Goal: Task Accomplishment & Management: Manage account settings

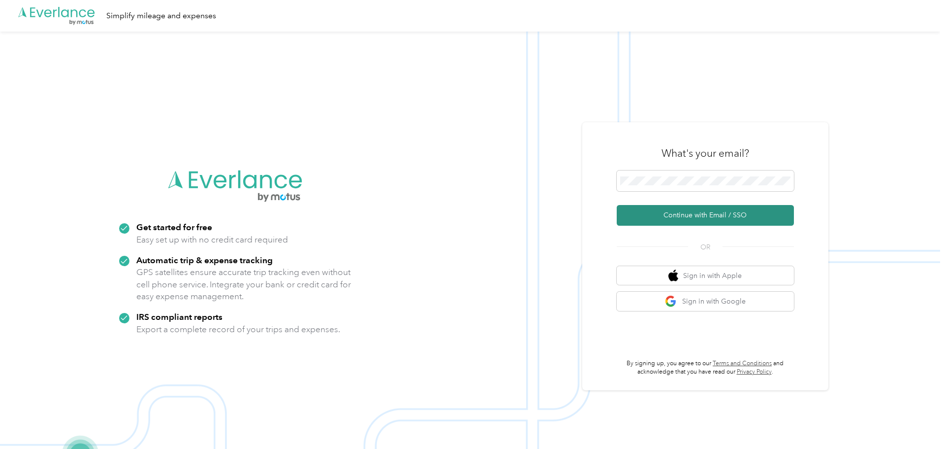
click at [703, 216] on button "Continue with Email / SSO" at bounding box center [705, 215] width 177 height 21
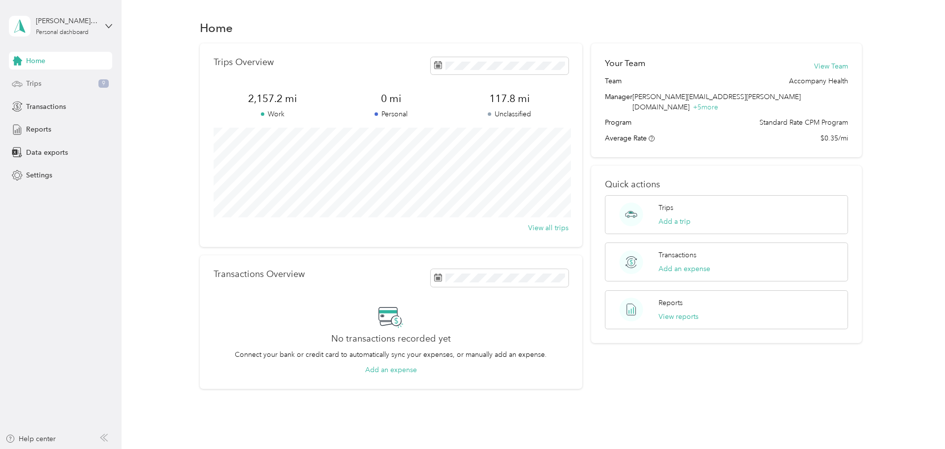
click at [26, 81] on span "Trips" at bounding box center [33, 83] width 15 height 10
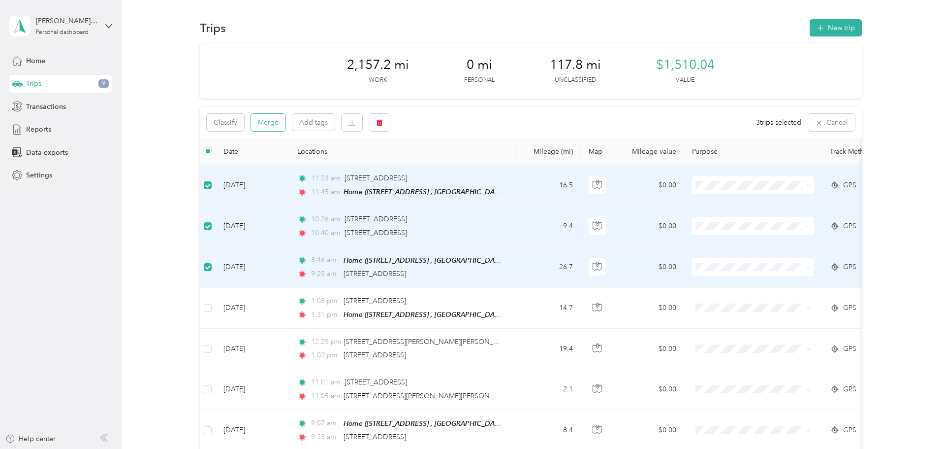
click at [273, 128] on button "Merge" at bounding box center [268, 122] width 34 height 17
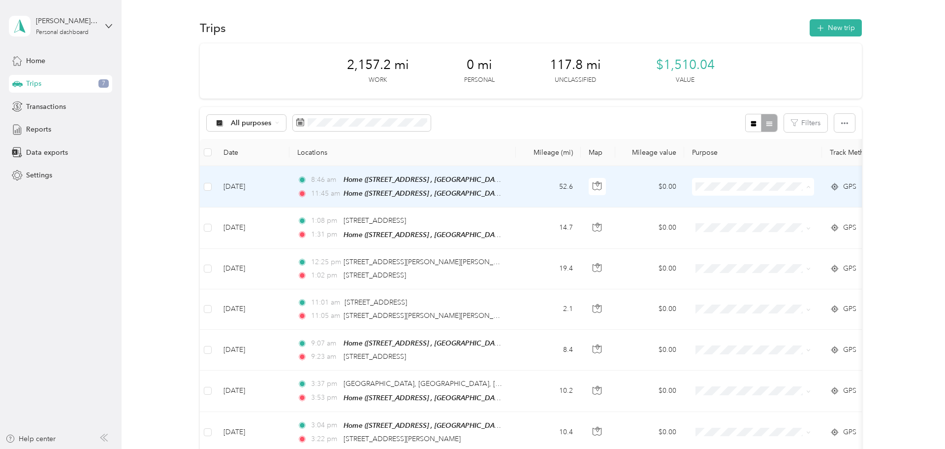
click at [722, 208] on ol "Work Commute Personal" at bounding box center [754, 222] width 122 height 52
click at [719, 203] on span "Work" at bounding box center [762, 204] width 91 height 10
click at [373, 189] on span "Home ([STREET_ADDRESS] , [GEOGRAPHIC_DATA], [GEOGRAPHIC_DATA])" at bounding box center [461, 193] width 235 height 8
click at [244, 190] on td "[DATE]" at bounding box center [253, 186] width 74 height 41
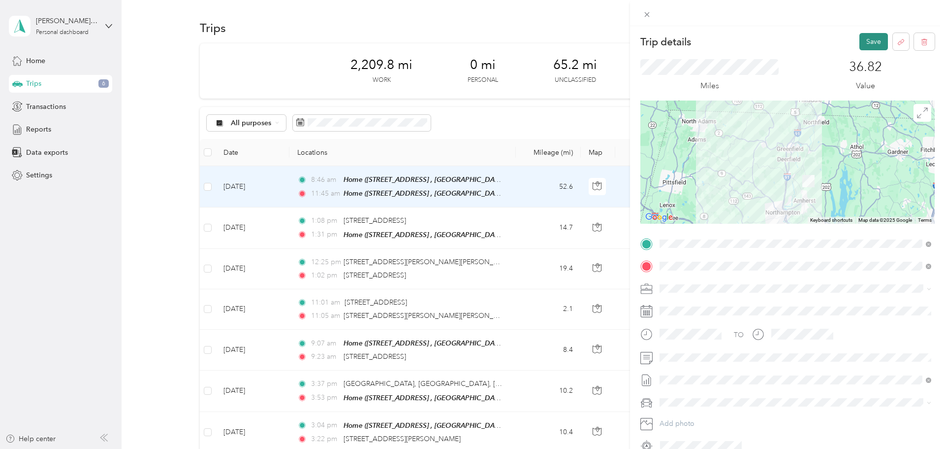
click at [875, 43] on button "Save" at bounding box center [874, 41] width 29 height 17
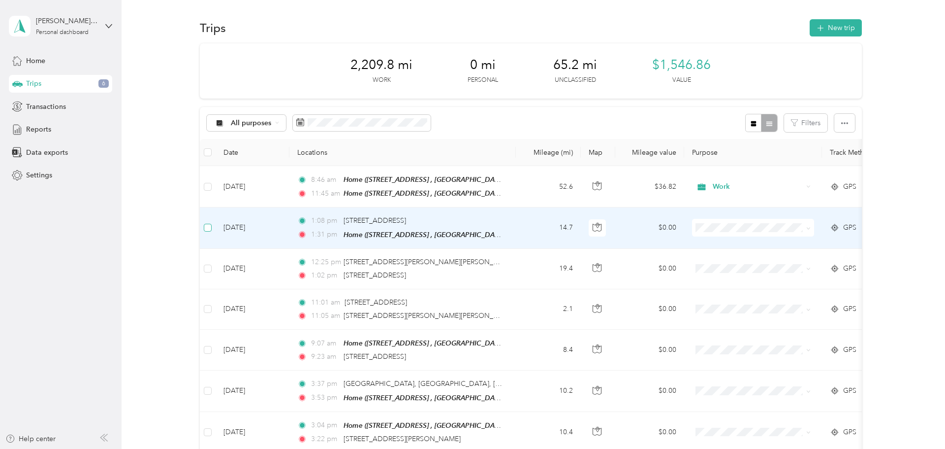
click at [211, 231] on label at bounding box center [208, 227] width 8 height 11
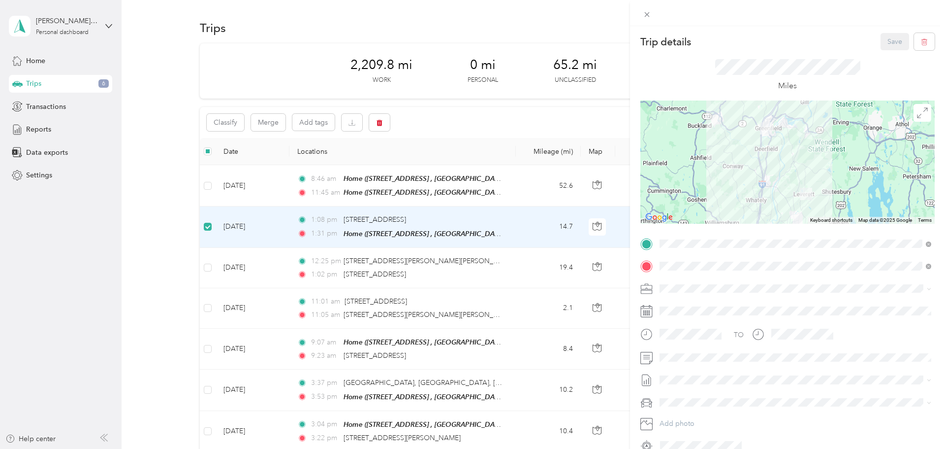
click at [209, 268] on div "Trip details Save This trip cannot be edited because it is either under review,…" at bounding box center [472, 224] width 945 height 449
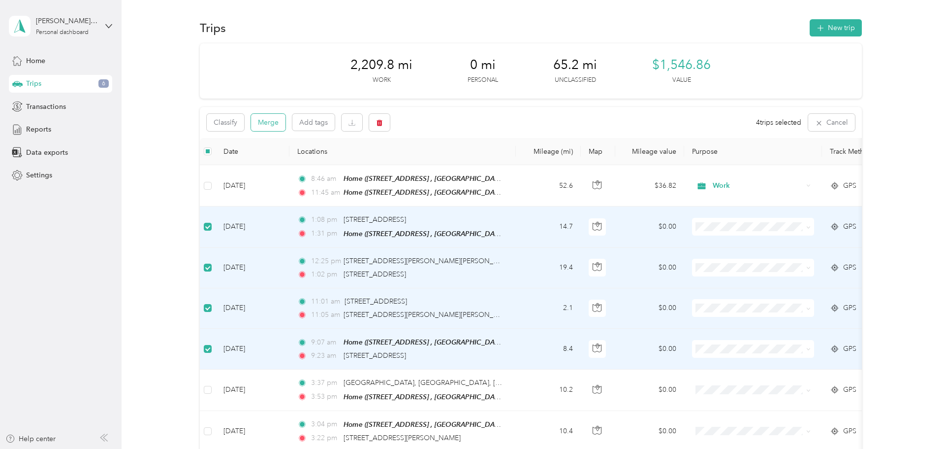
click at [267, 125] on button "Merge" at bounding box center [268, 122] width 34 height 17
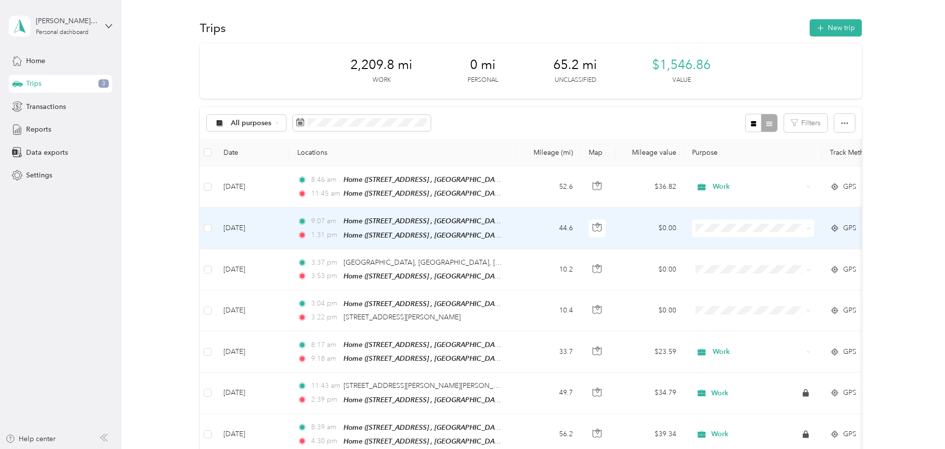
click at [724, 246] on li "Work" at bounding box center [754, 244] width 122 height 17
click at [236, 227] on td "[DATE]" at bounding box center [253, 227] width 74 height 41
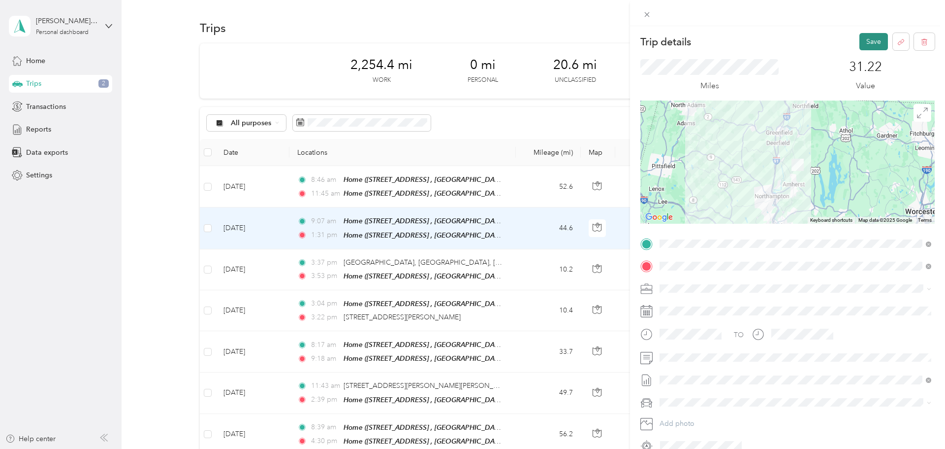
click at [874, 38] on button "Save" at bounding box center [874, 41] width 29 height 17
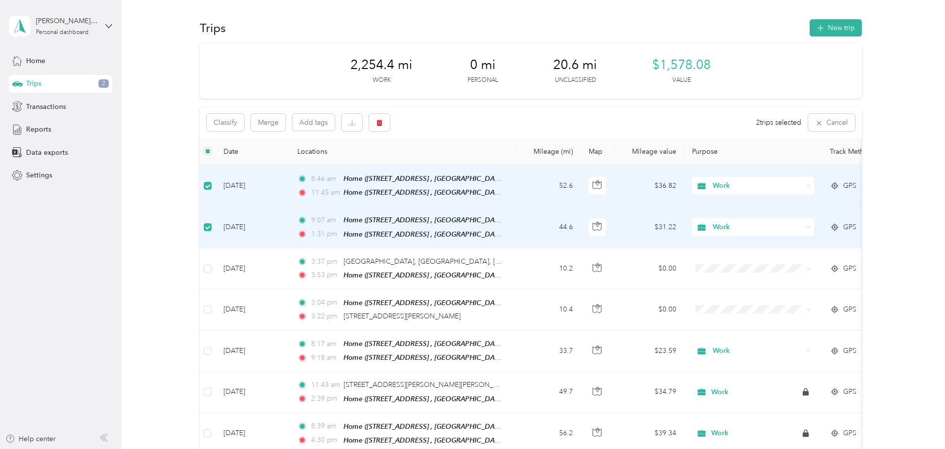
click at [66, 289] on aside "[PERSON_NAME][EMAIL_ADDRESS][PERSON_NAME][DOMAIN_NAME] Personal dashboard Home …" at bounding box center [61, 224] width 122 height 449
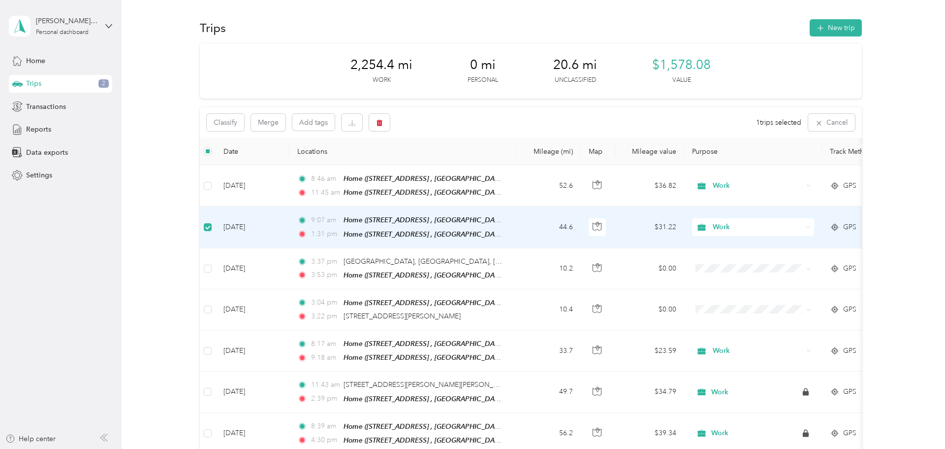
click at [208, 232] on td at bounding box center [208, 226] width 16 height 41
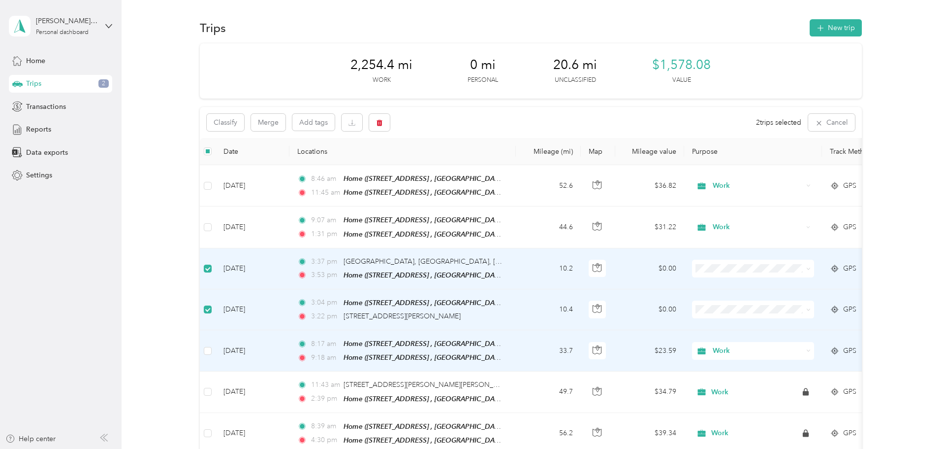
click at [209, 353] on td at bounding box center [208, 350] width 16 height 41
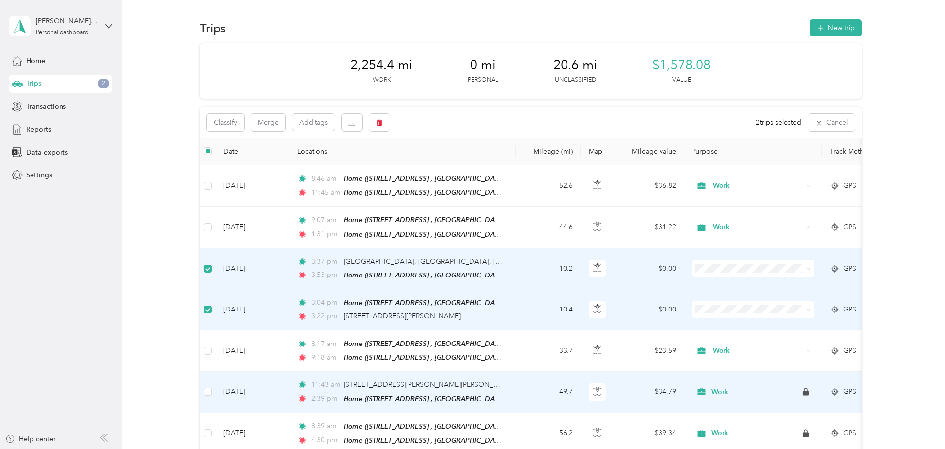
click at [208, 393] on td at bounding box center [208, 391] width 16 height 41
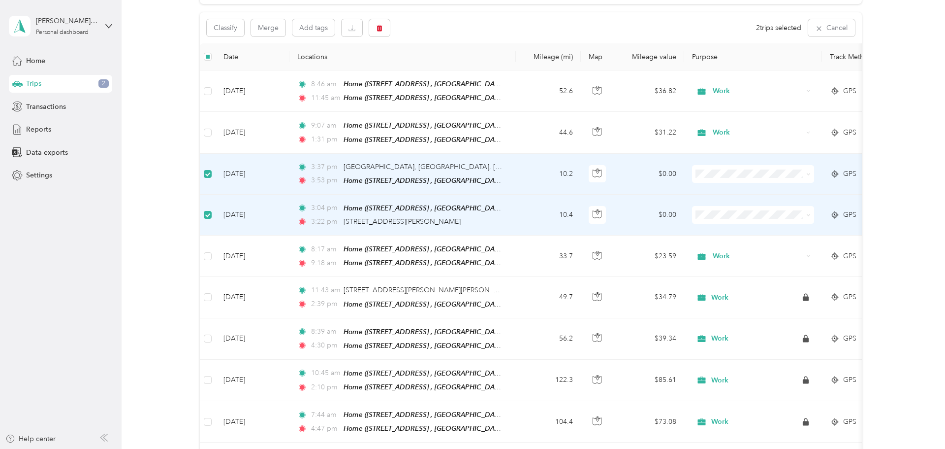
scroll to position [76, 0]
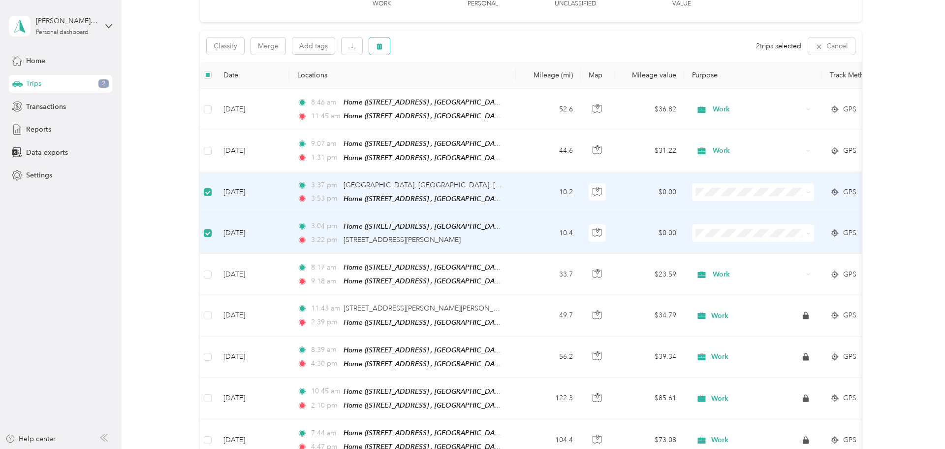
click at [381, 47] on icon "button" at bounding box center [379, 46] width 7 height 7
click at [449, 88] on button "Yes" at bounding box center [453, 87] width 19 height 16
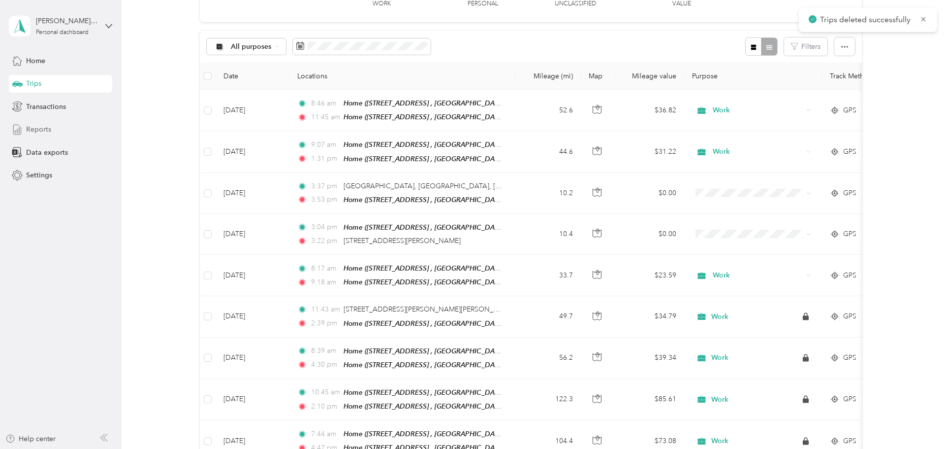
click at [31, 129] on span "Reports" at bounding box center [38, 129] width 25 height 10
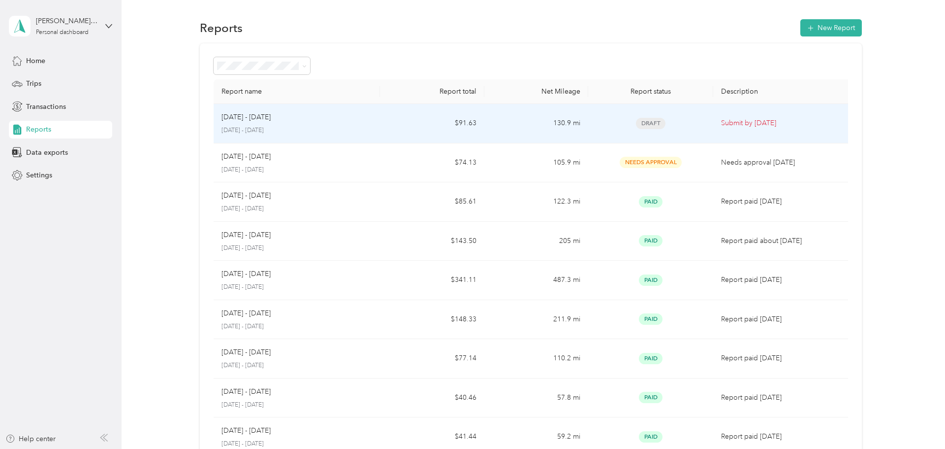
click at [318, 119] on div "[DATE] - [DATE]" at bounding box center [297, 117] width 151 height 11
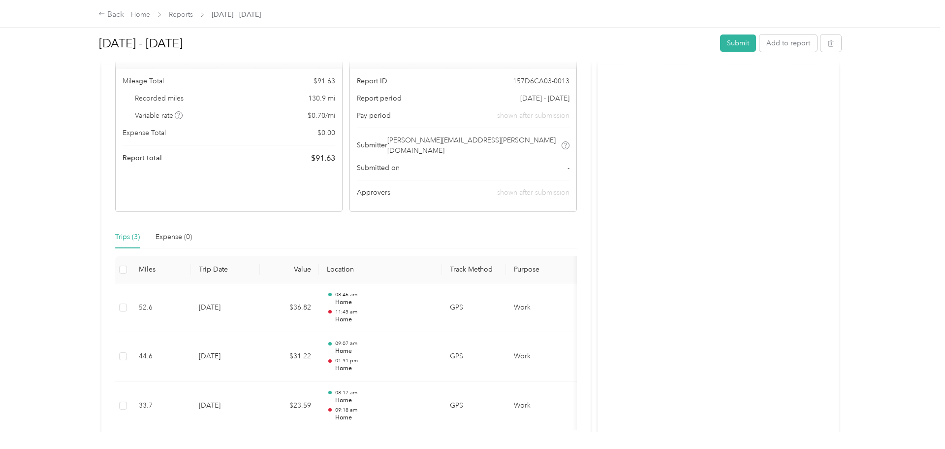
scroll to position [101, 0]
click at [735, 40] on button "Submit" at bounding box center [738, 42] width 36 height 17
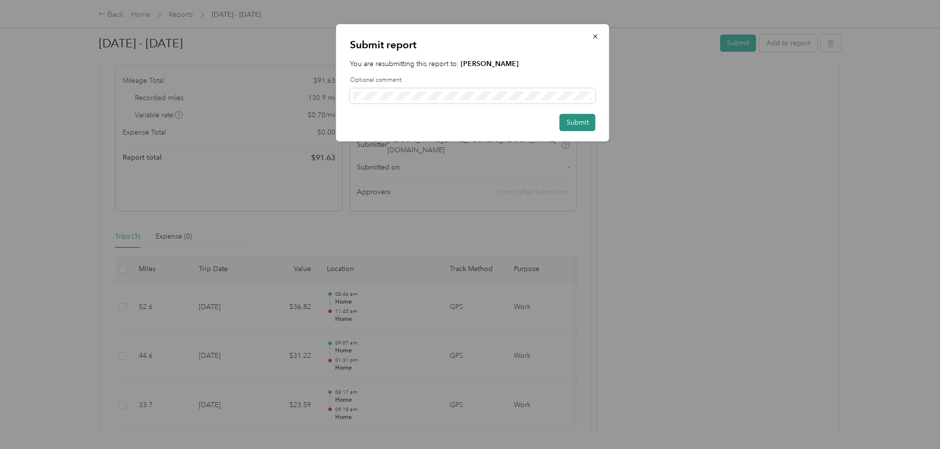
click at [577, 121] on button "Submit" at bounding box center [578, 122] width 36 height 17
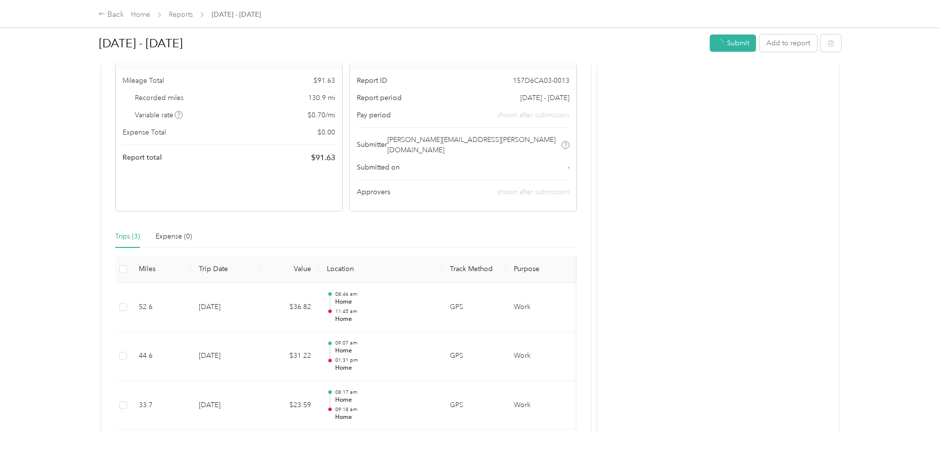
scroll to position [77, 0]
